Goal: Task Accomplishment & Management: Use online tool/utility

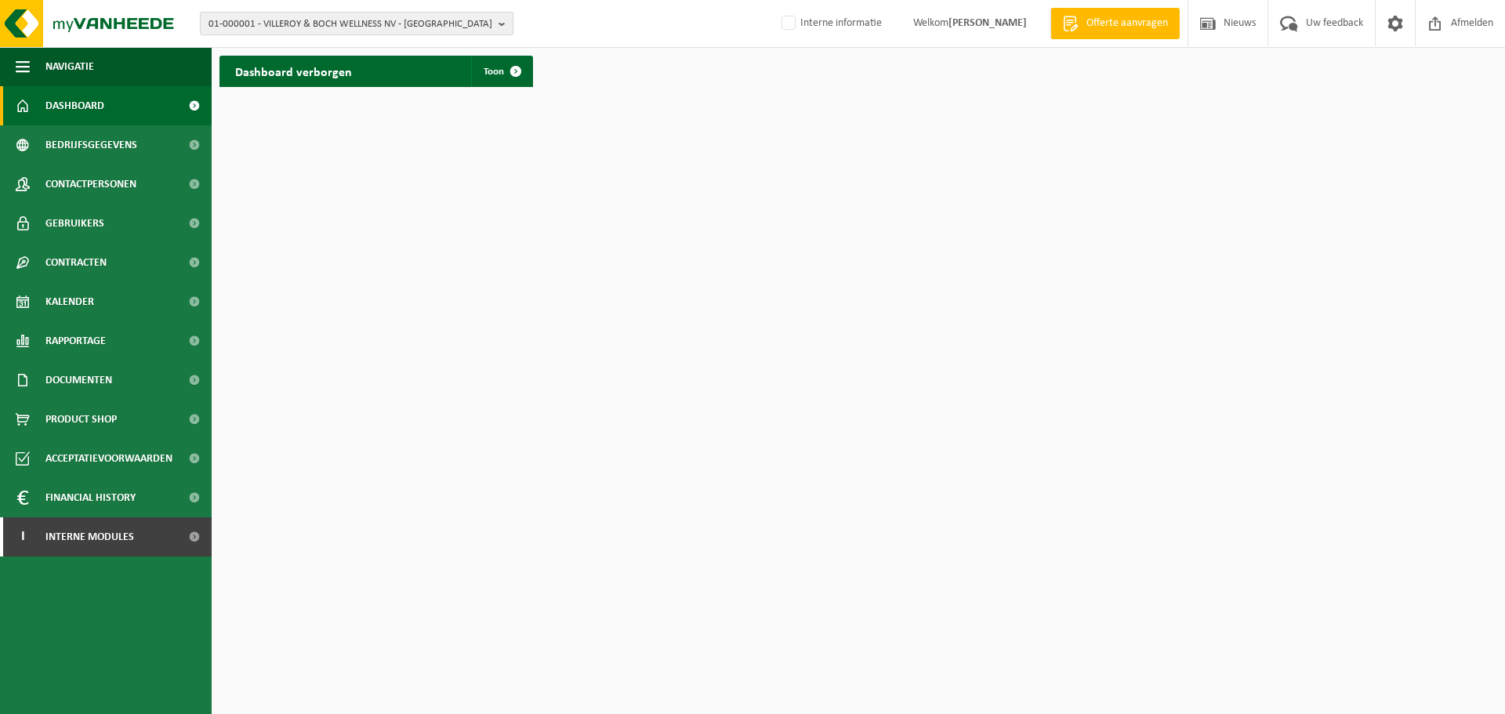
click at [337, 31] on span "01-000001 - VILLEROY & BOCH WELLNESS NV - ROESELARE" at bounding box center [351, 25] width 284 height 24
paste input "10-986540"
type input "10-986540"
click at [324, 81] on li "10-986540 - LES AMIS DES ETANGS DE SAINT-DENIS - SAINT-DENIS" at bounding box center [357, 73] width 306 height 20
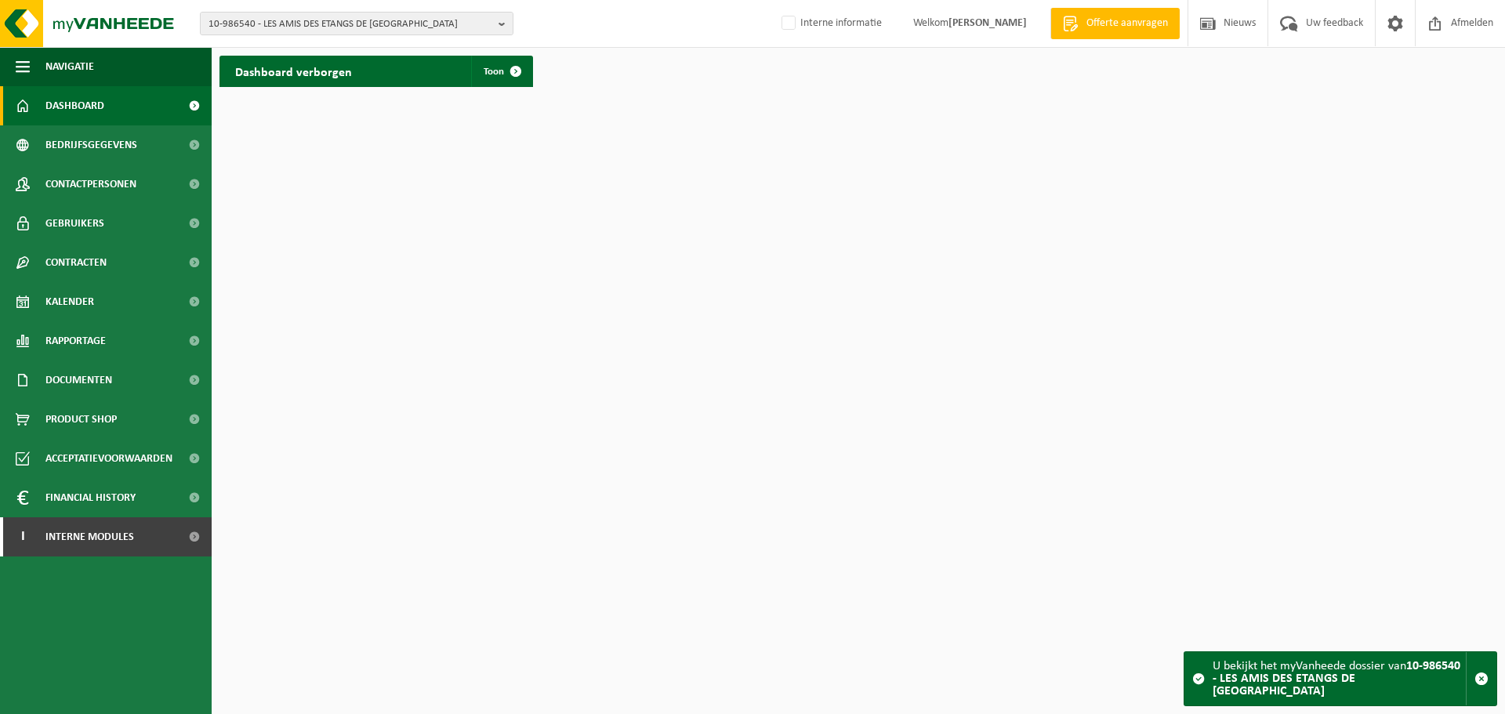
click at [205, 602] on ul "Navigatie Offerte aanvragen Nieuws Uw feedback Afmelden Dashboard Bedrijfsgegev…" at bounding box center [106, 380] width 212 height 667
drag, startPoint x: 143, startPoint y: 308, endPoint x: 153, endPoint y: 310, distance: 10.5
click at [143, 308] on link "Kalender" at bounding box center [106, 301] width 212 height 39
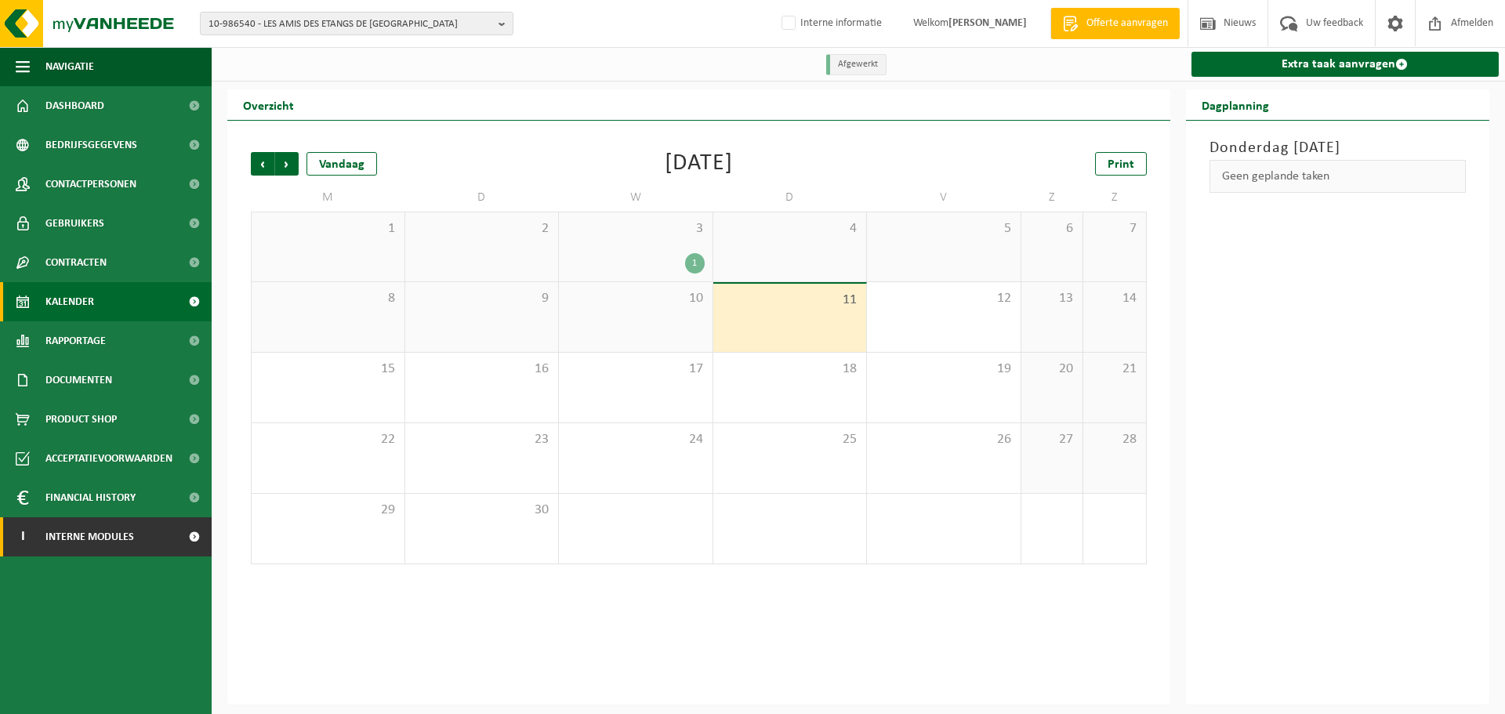
click at [100, 540] on span "Interne modules" at bounding box center [89, 536] width 89 height 39
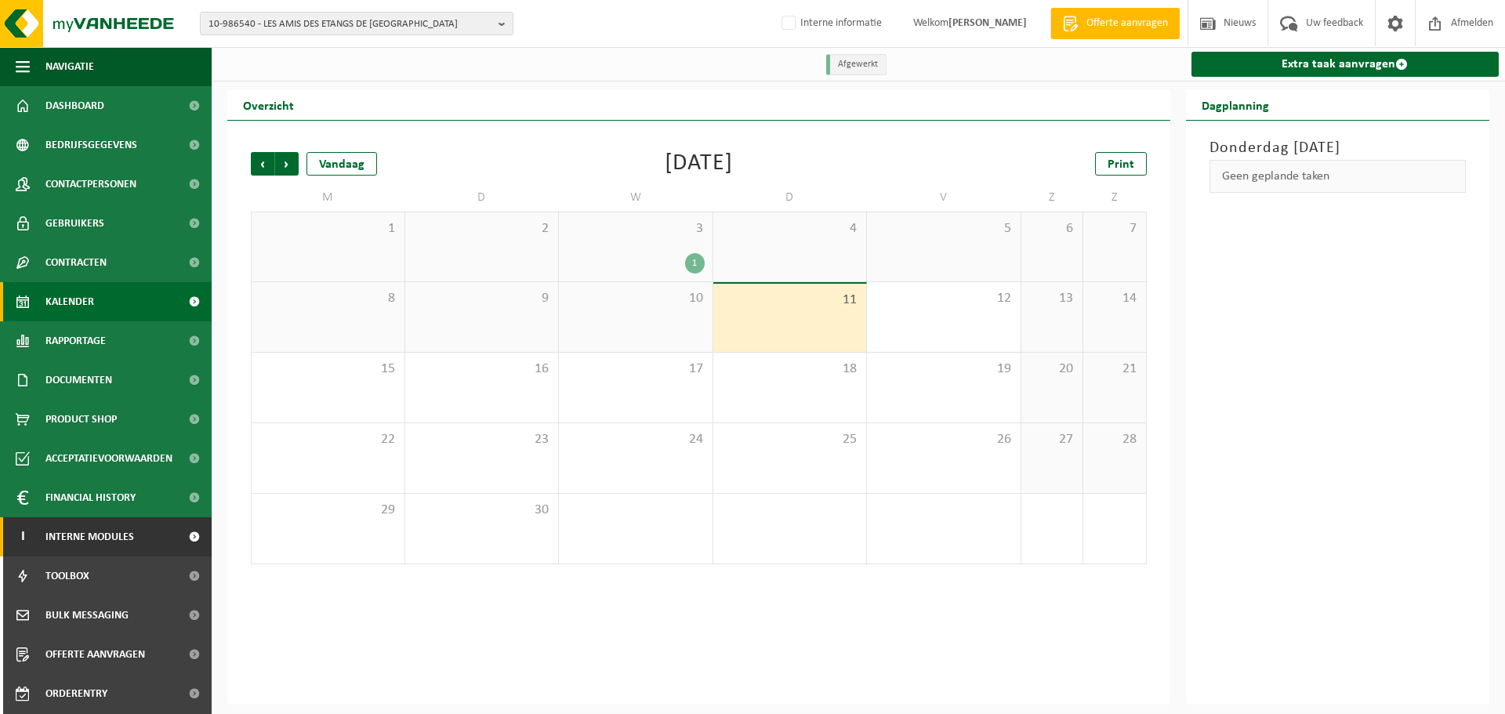
scroll to position [78, 0]
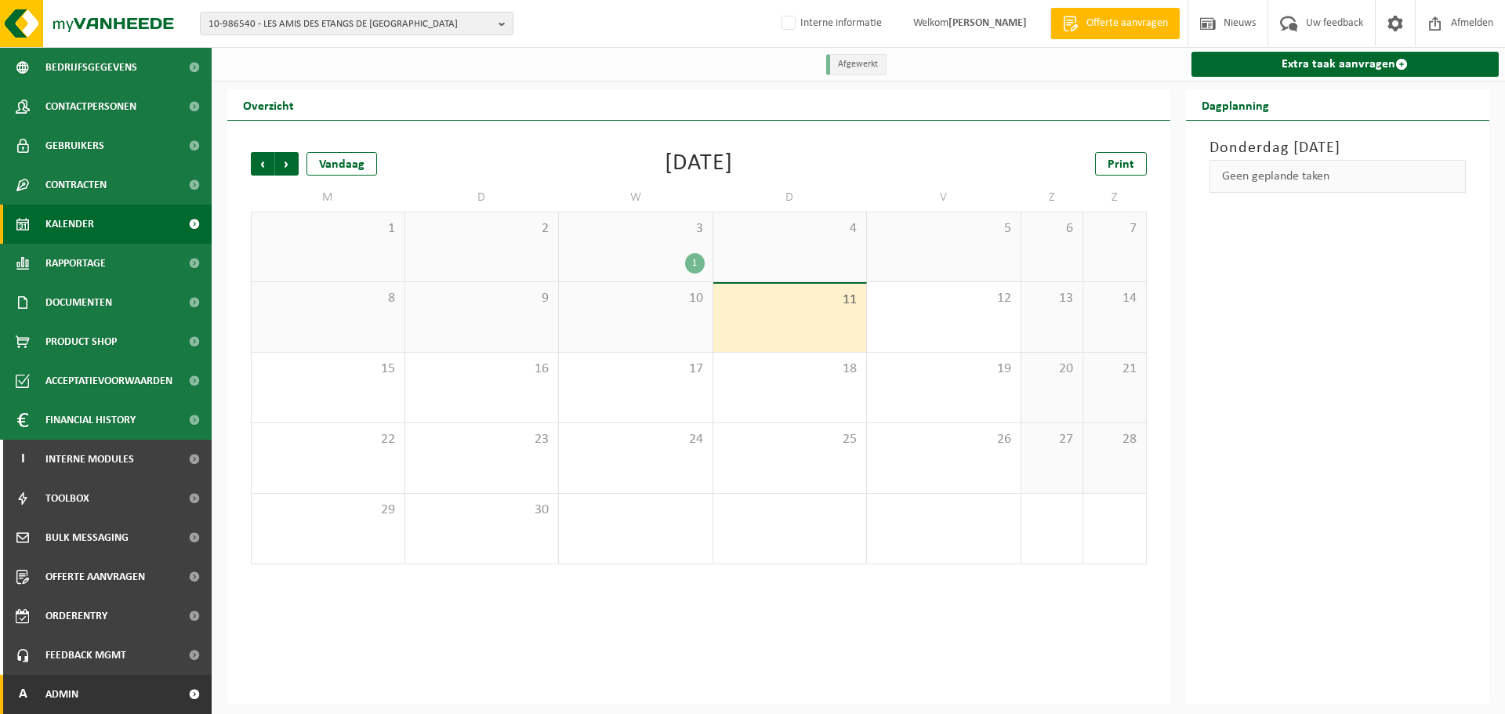
click at [158, 695] on link "A Admin" at bounding box center [106, 694] width 212 height 39
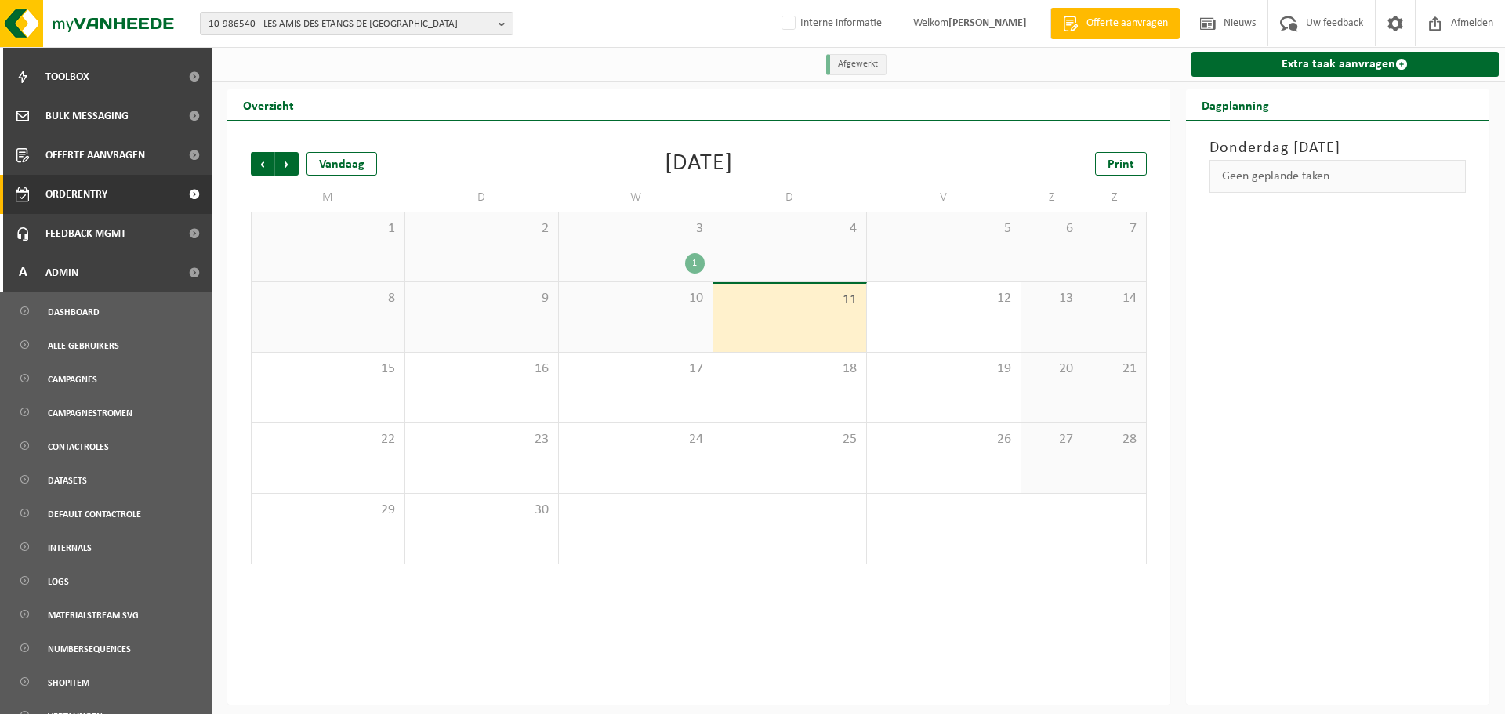
scroll to position [548, 0]
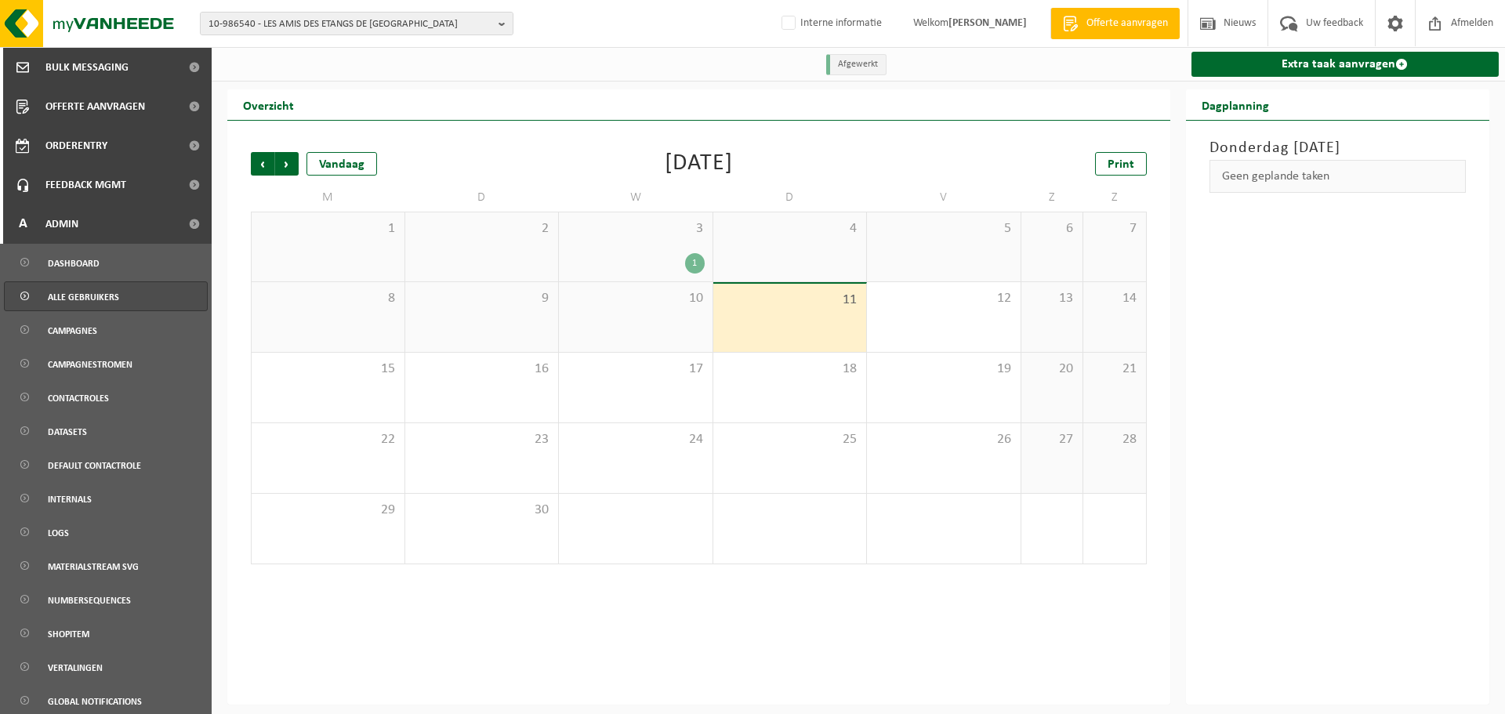
click at [118, 296] on link "Alle gebruikers" at bounding box center [106, 296] width 204 height 30
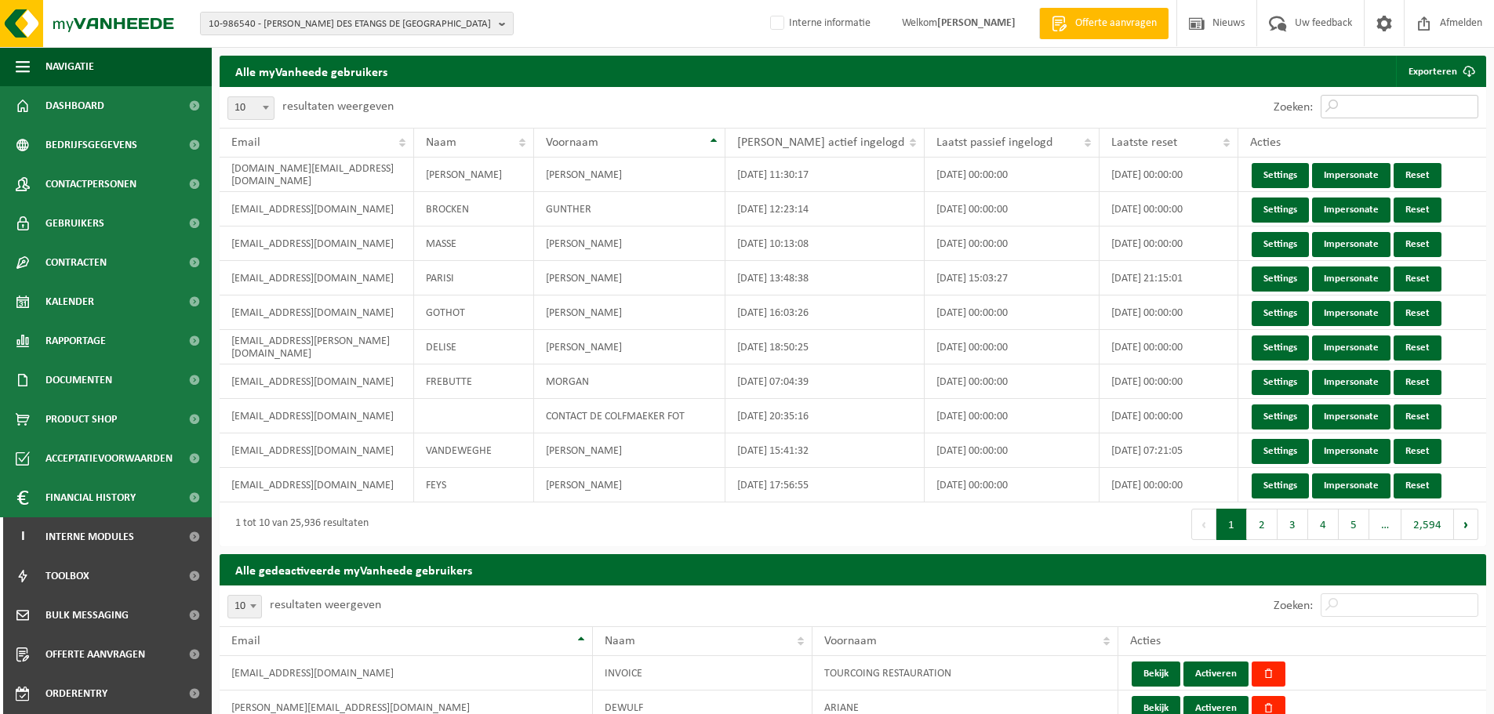
click at [1403, 103] on input "Zoeken:" at bounding box center [1399, 107] width 158 height 24
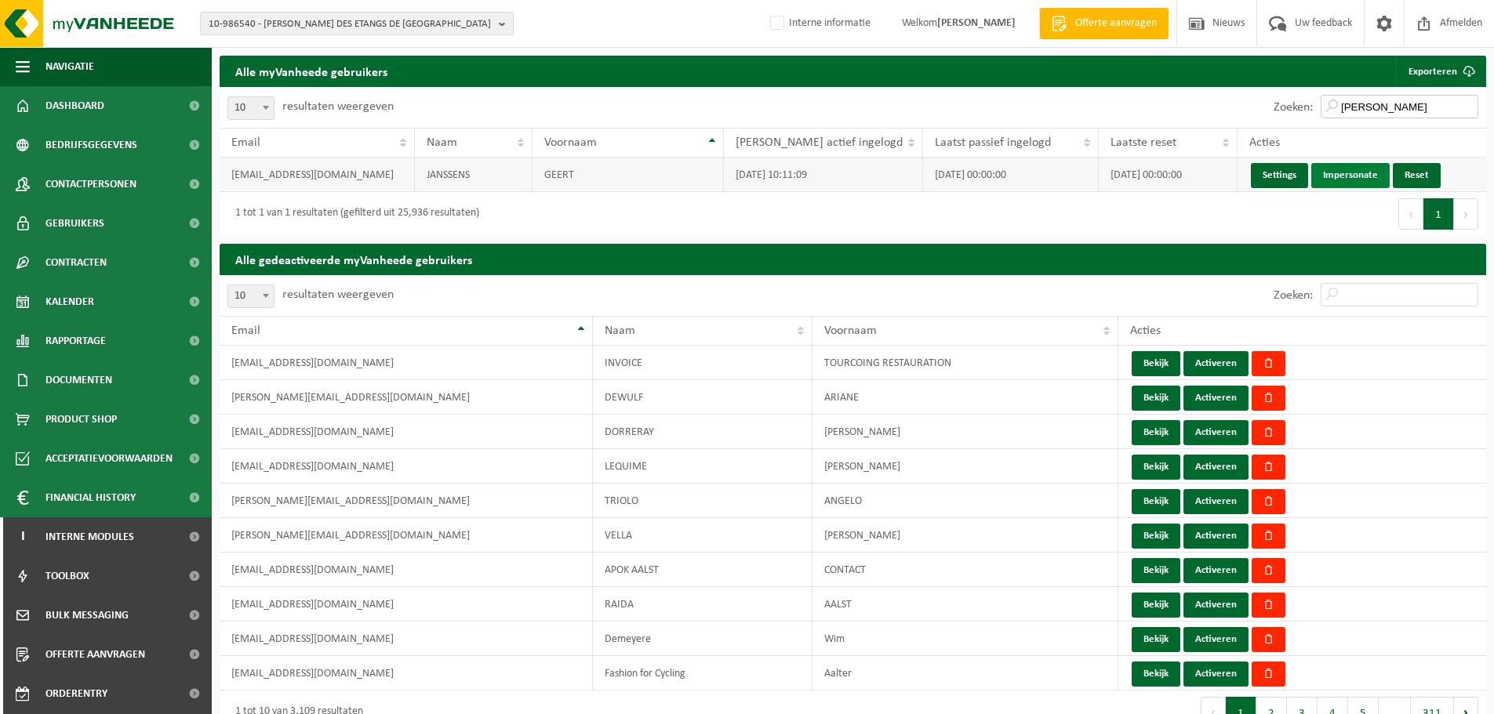
type input "[PERSON_NAME]"
click at [1350, 181] on link "Impersonate" at bounding box center [1350, 175] width 78 height 25
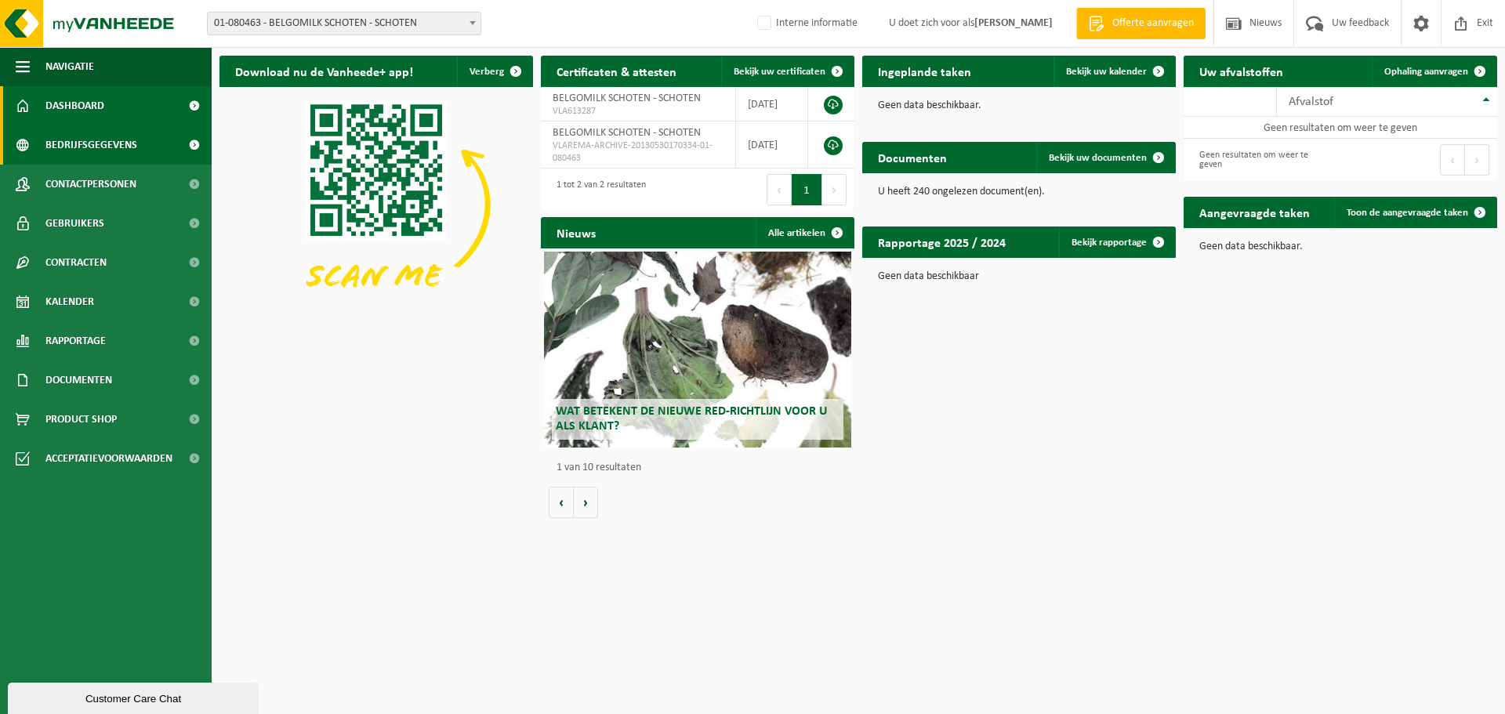
click at [103, 158] on span "Bedrijfsgegevens" at bounding box center [91, 144] width 92 height 39
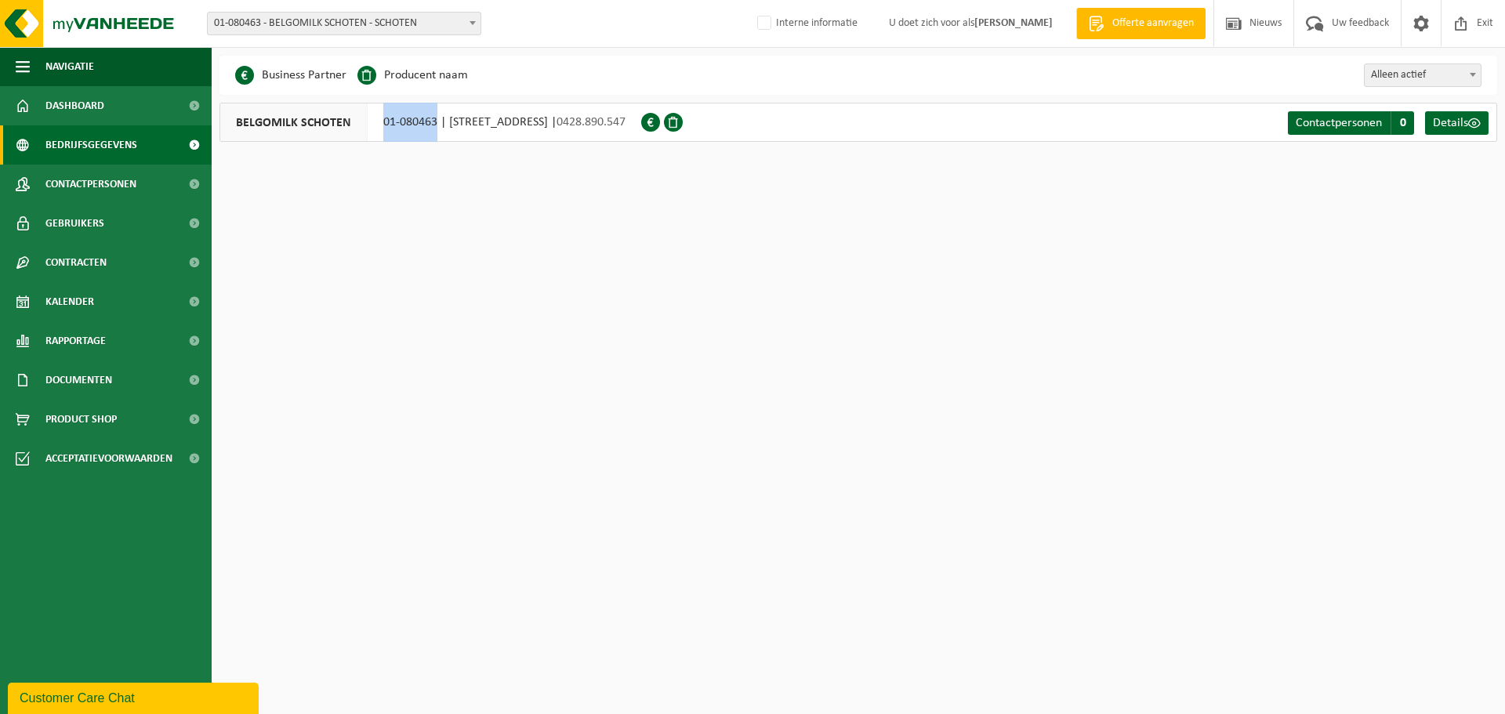
drag, startPoint x: 382, startPoint y: 122, endPoint x: 437, endPoint y: 133, distance: 56.0
click at [437, 133] on div "BELGOMILK SCHOTEN 01-080463 | WASSERIJSTRAAT 5, 2900 SCHOTEN | 0428.890.547" at bounding box center [431, 122] width 422 height 39
copy div "01-080463"
click at [1468, 27] on span at bounding box center [1462, 23] width 24 height 46
